Goal: Check status: Check status

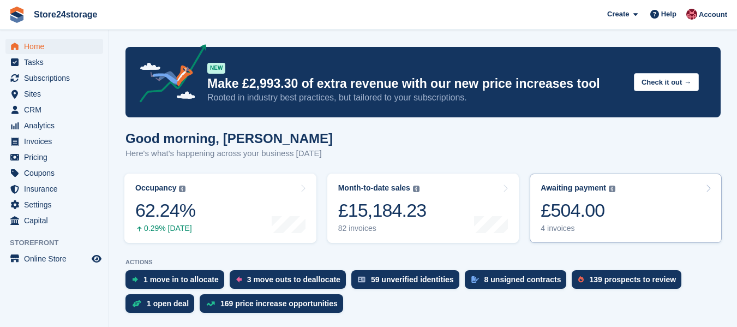
click at [578, 199] on div "£504.00" at bounding box center [577, 210] width 75 height 22
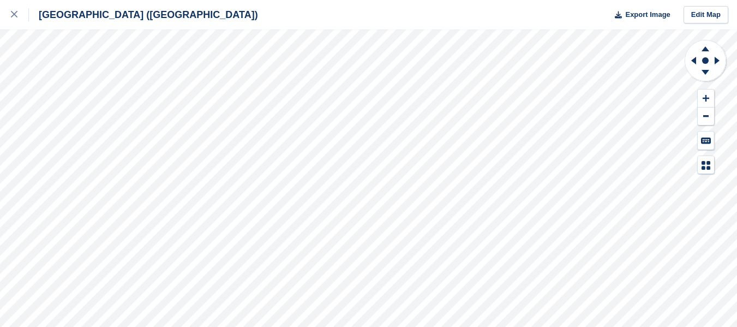
click at [70, 123] on div "Manston Airport (Kent) Export Image Edit Map" at bounding box center [368, 163] width 737 height 327
click at [43, 119] on div "Manston Airport (Kent) Export Image Edit Map" at bounding box center [368, 163] width 737 height 327
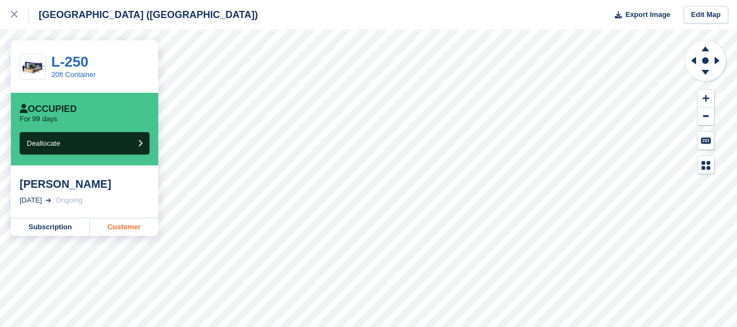
click at [124, 227] on link "Customer" at bounding box center [124, 226] width 68 height 17
click at [129, 231] on link "Customer" at bounding box center [124, 226] width 68 height 17
click at [131, 222] on link "Customer" at bounding box center [124, 226] width 68 height 17
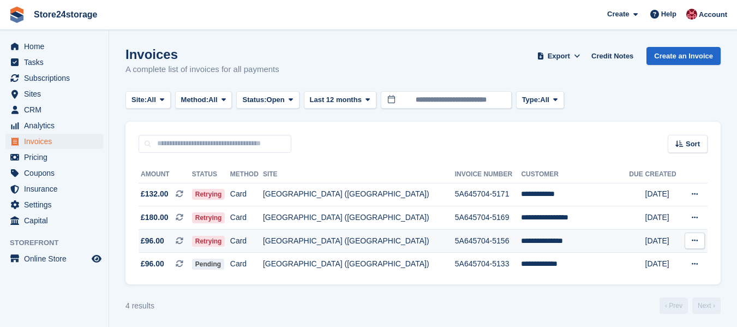
click at [695, 240] on icon at bounding box center [694, 240] width 6 height 7
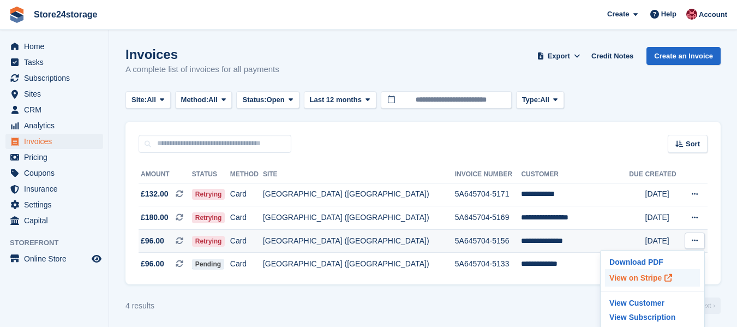
click at [645, 277] on p "View on Stripe" at bounding box center [652, 277] width 95 height 17
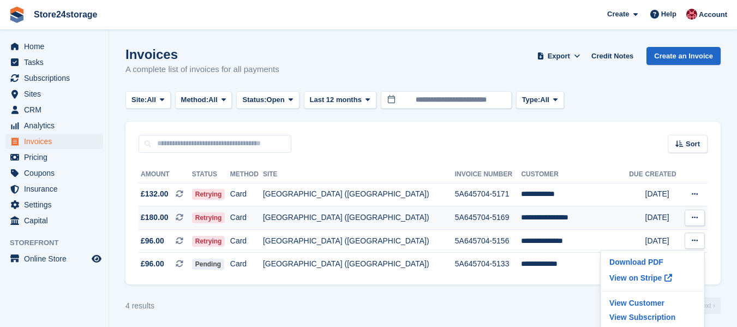
click at [691, 217] on icon at bounding box center [694, 217] width 6 height 7
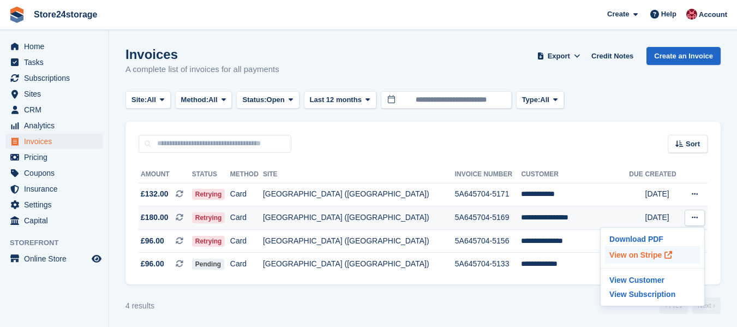
click at [633, 254] on p "View on Stripe" at bounding box center [652, 254] width 95 height 17
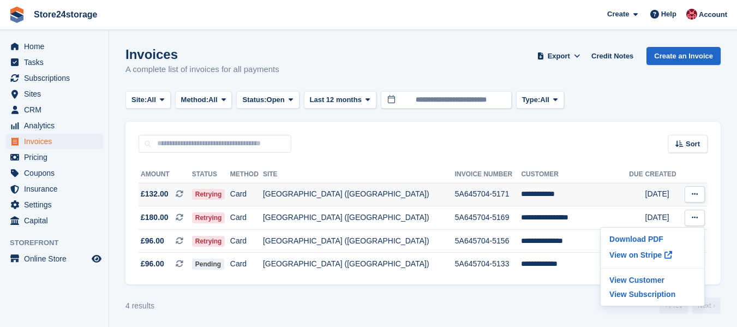
click at [692, 195] on icon at bounding box center [694, 193] width 6 height 7
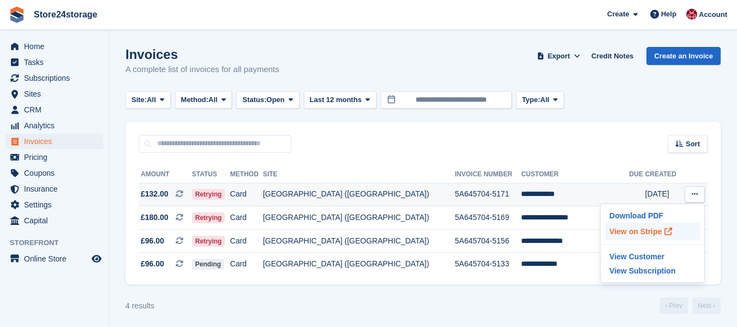
click at [637, 232] on p "View on Stripe" at bounding box center [652, 230] width 95 height 17
